Goal: Information Seeking & Learning: Learn about a topic

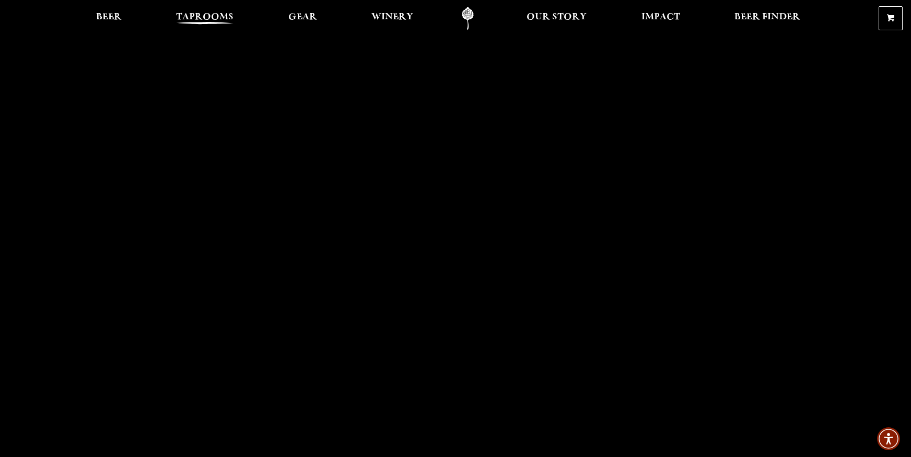
click at [217, 15] on span "Taprooms" at bounding box center [204, 17] width 57 height 8
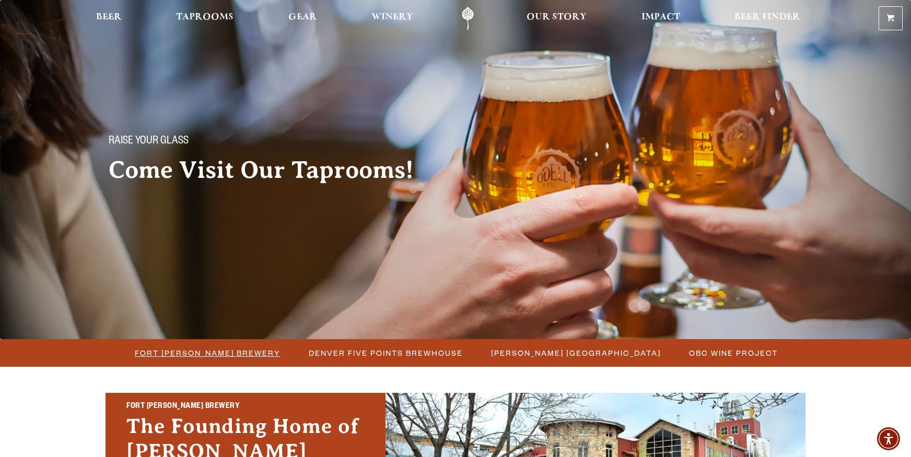
click at [202, 355] on span "Fort [PERSON_NAME] Brewery" at bounding box center [208, 353] width 146 height 15
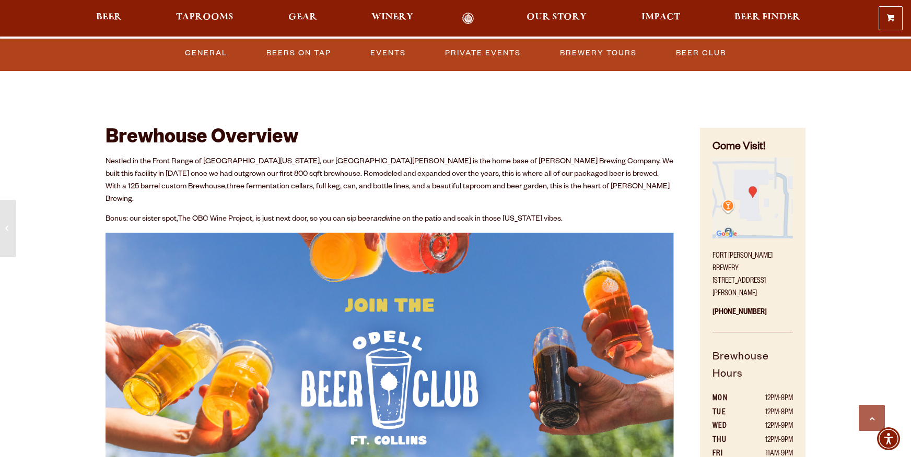
scroll to position [485, 0]
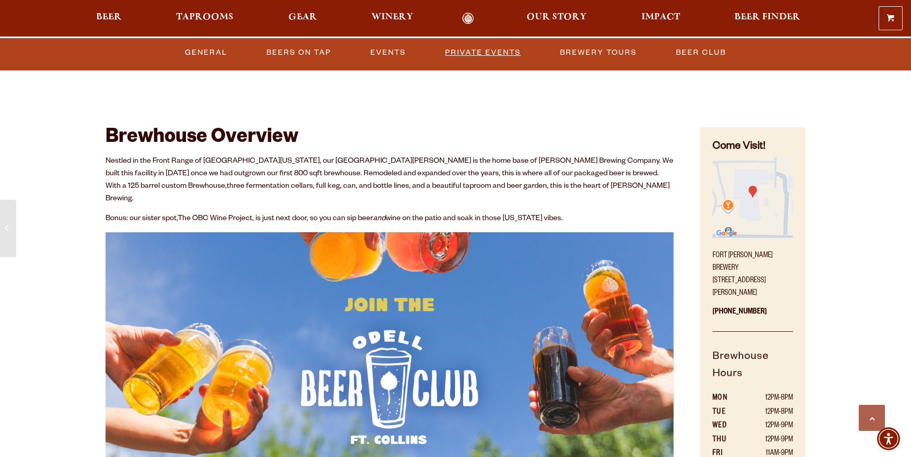
click at [501, 53] on link "Private Events" at bounding box center [483, 53] width 84 height 24
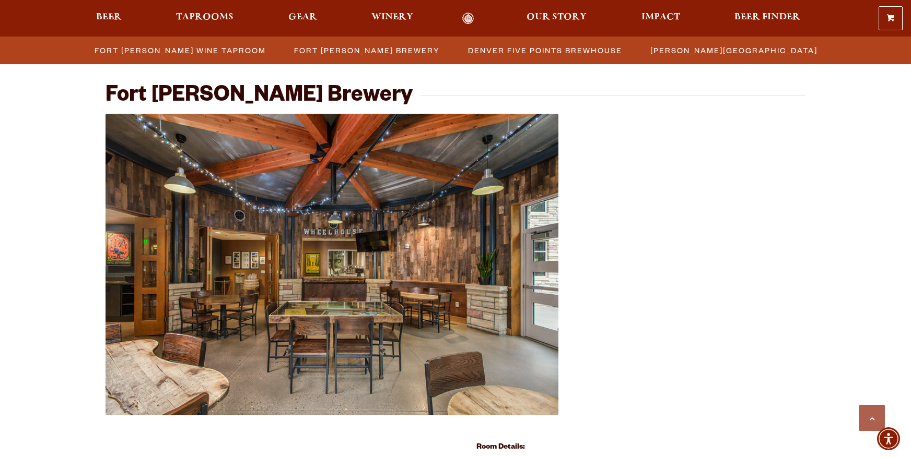
scroll to position [367, 0]
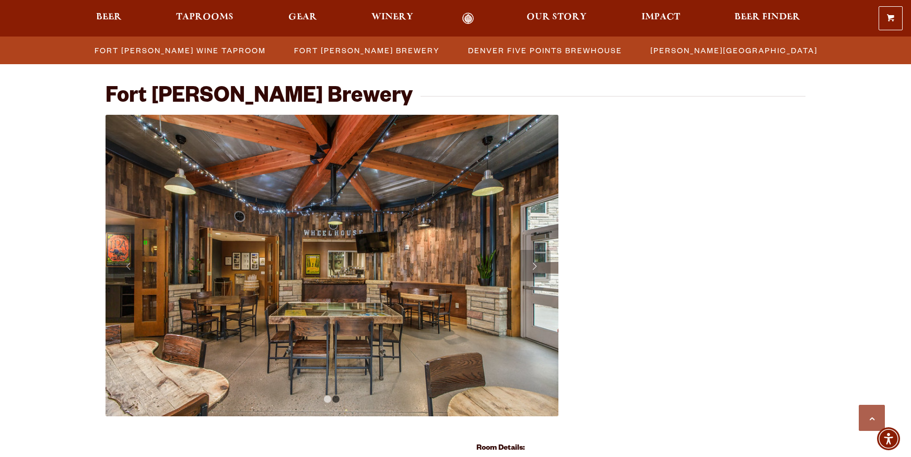
click at [534, 265] on link "Next" at bounding box center [534, 265] width 31 height 31
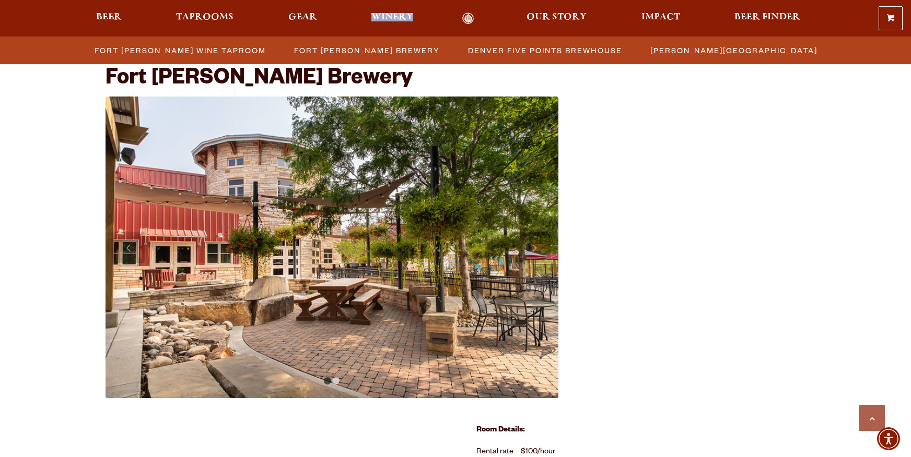
scroll to position [386, 0]
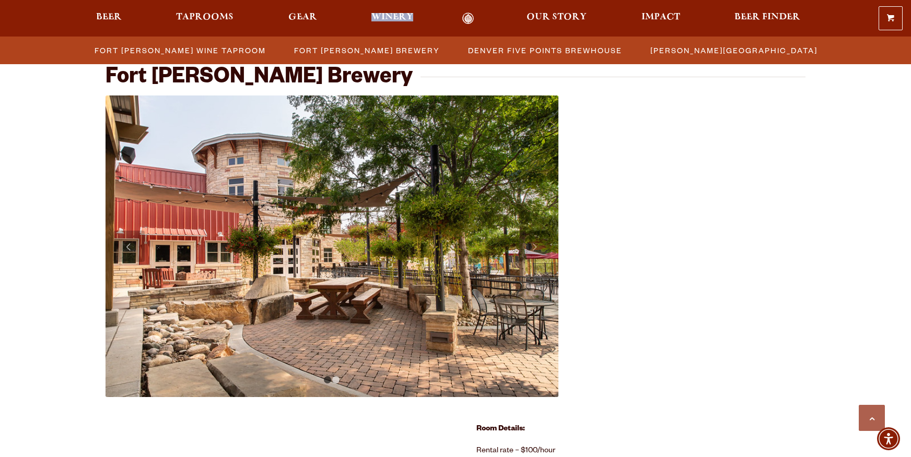
click at [126, 251] on link "Previous" at bounding box center [128, 246] width 31 height 31
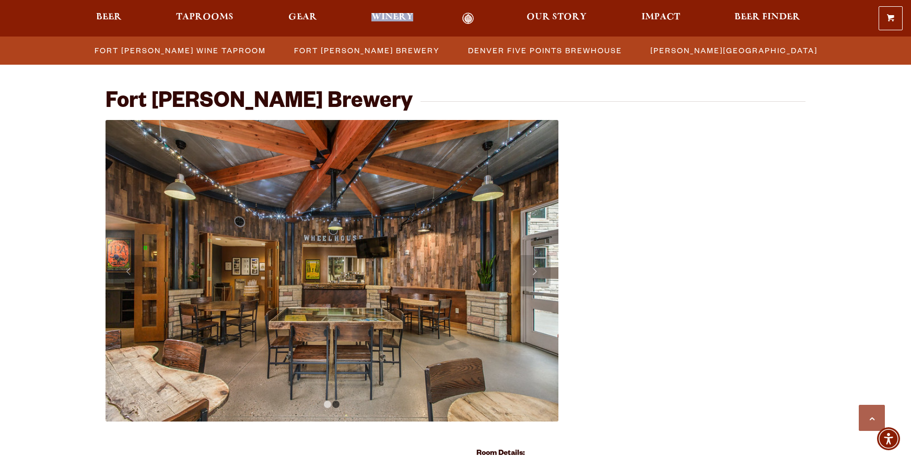
scroll to position [360, 0]
